Goal: Task Accomplishment & Management: Use online tool/utility

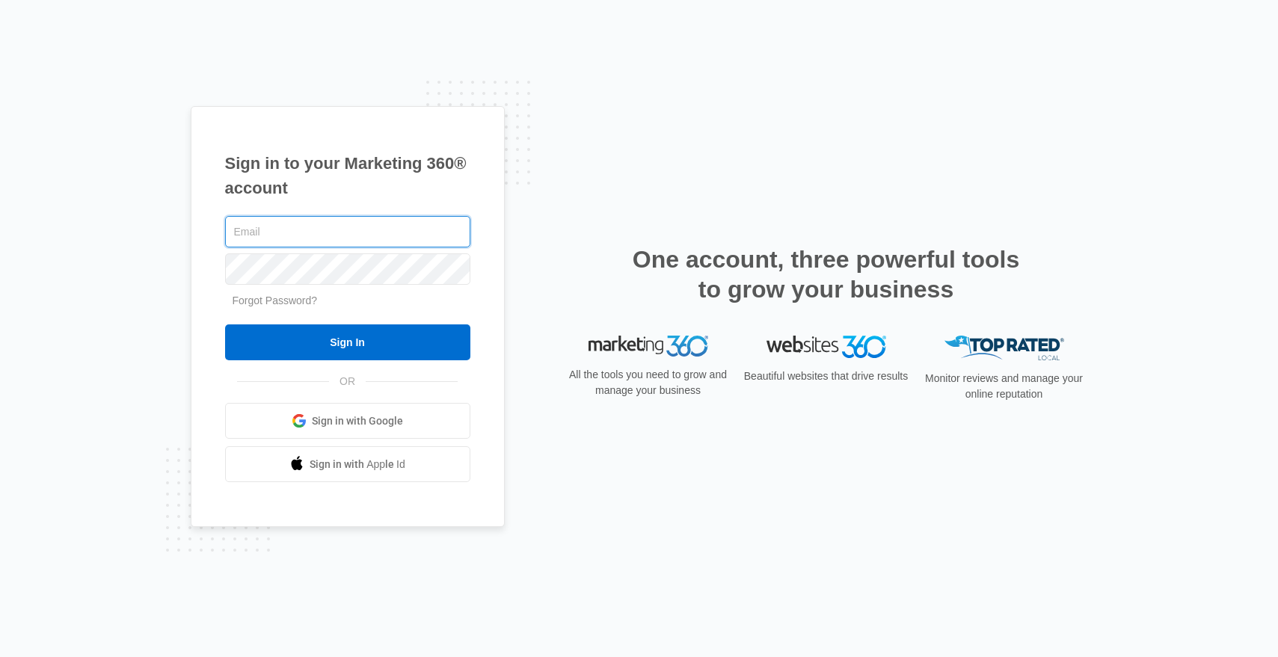
type input "[EMAIL_ADDRESS][DOMAIN_NAME]"
click at [387, 318] on form "[EMAIL_ADDRESS][DOMAIN_NAME] Forgot Password? Sign In" at bounding box center [347, 287] width 245 height 148
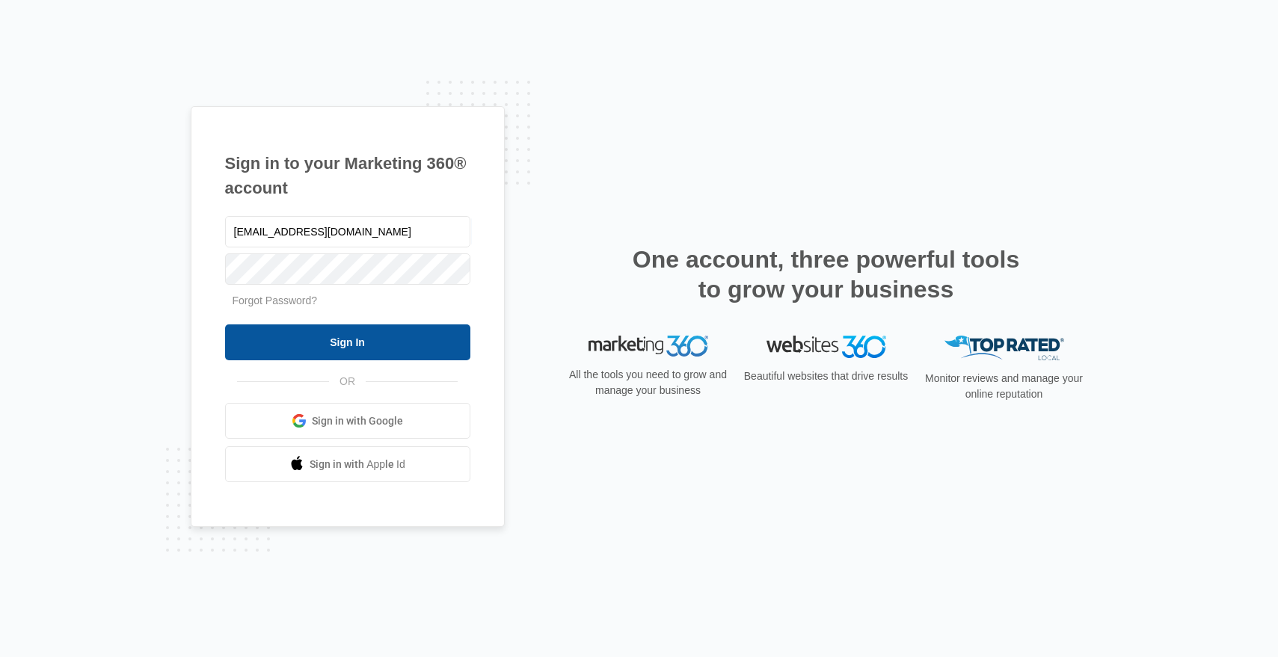
click at [387, 333] on input "Sign In" at bounding box center [347, 342] width 245 height 36
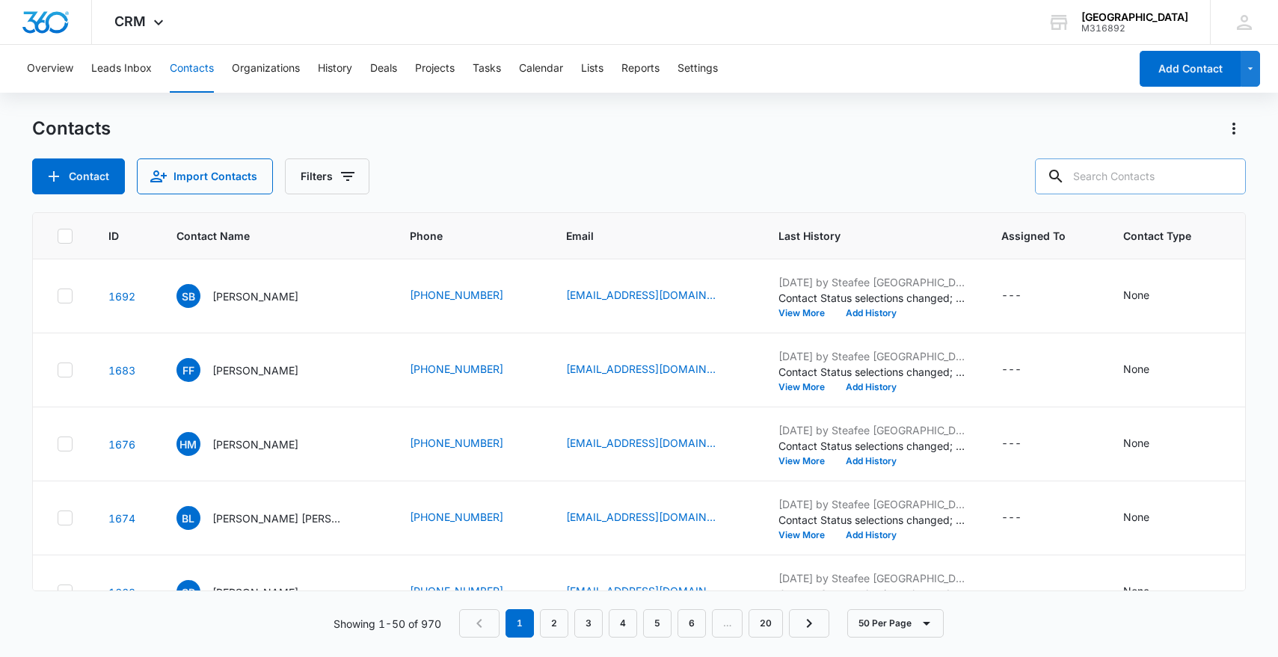
click at [1156, 180] on input "text" at bounding box center [1140, 177] width 211 height 36
paste input "Denise Rodriguez"
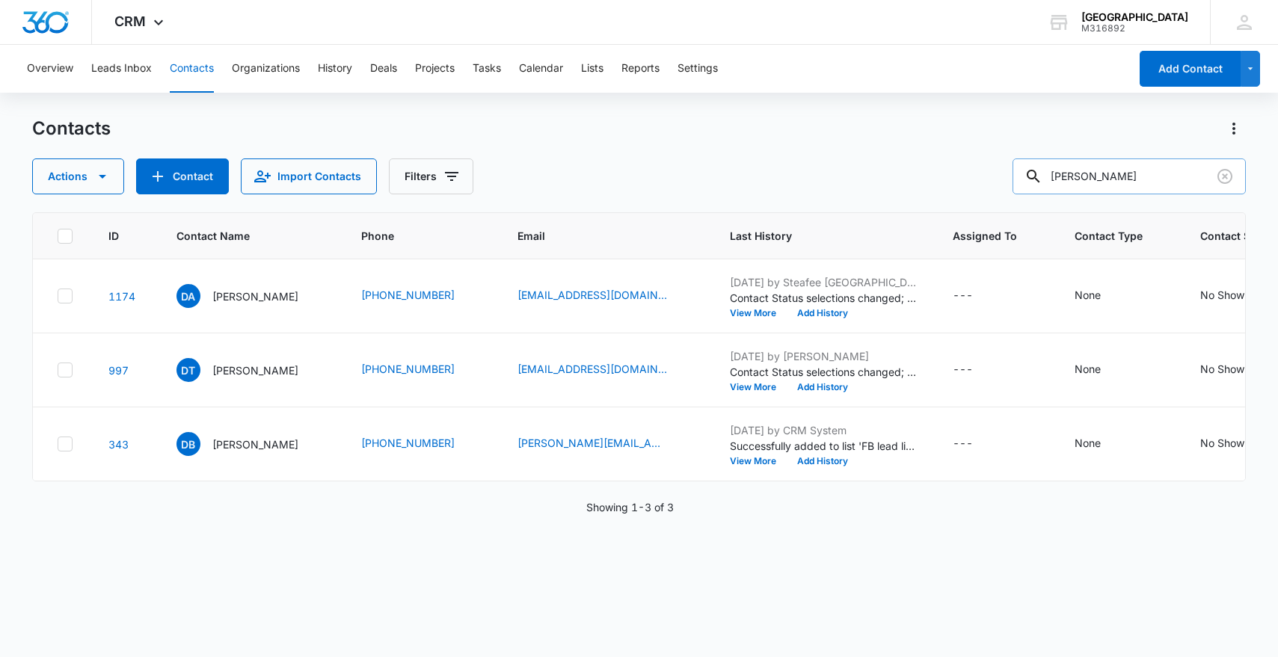
drag, startPoint x: 1180, startPoint y: 183, endPoint x: 1066, endPoint y: 181, distance: 113.7
click at [1066, 181] on div "Denise Rodriguez" at bounding box center [1128, 177] width 233 height 36
paste input "(512) 584-4624"
type input "(512) 584-4624"
